Goal: Check status

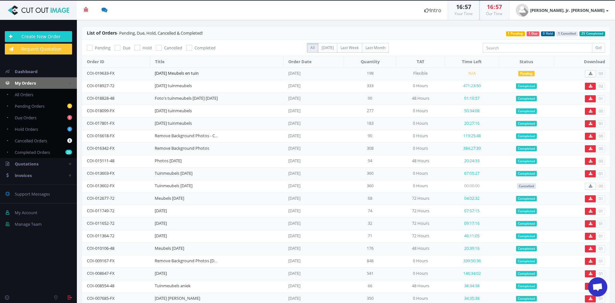
click at [168, 71] on link "[DATE] Meubels en tuin" at bounding box center [177, 73] width 44 height 6
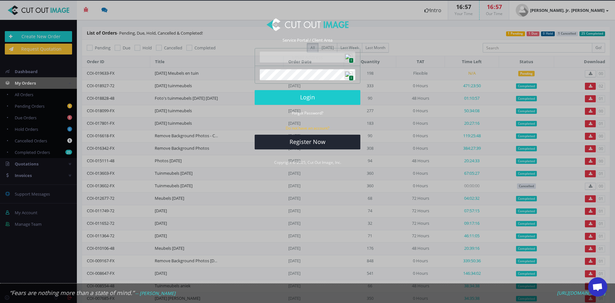
drag, startPoint x: 347, startPoint y: 57, endPoint x: 342, endPoint y: 63, distance: 7.8
click at [347, 57] on img at bounding box center [349, 57] width 8 height 8
type input "[PERSON_NAME][EMAIL_ADDRESS][DOMAIN_NAME]"
click at [302, 97] on button "Login" at bounding box center [308, 97] width 106 height 15
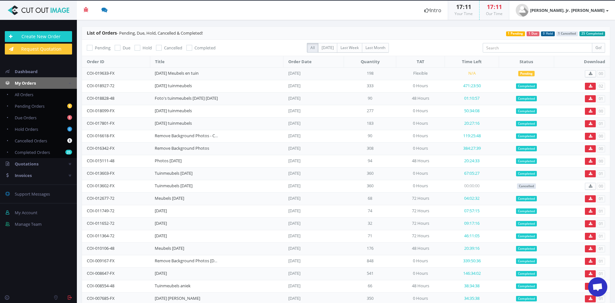
click at [475, 83] on td "471:23:50" at bounding box center [472, 86] width 54 height 12
